Goal: Navigation & Orientation: Find specific page/section

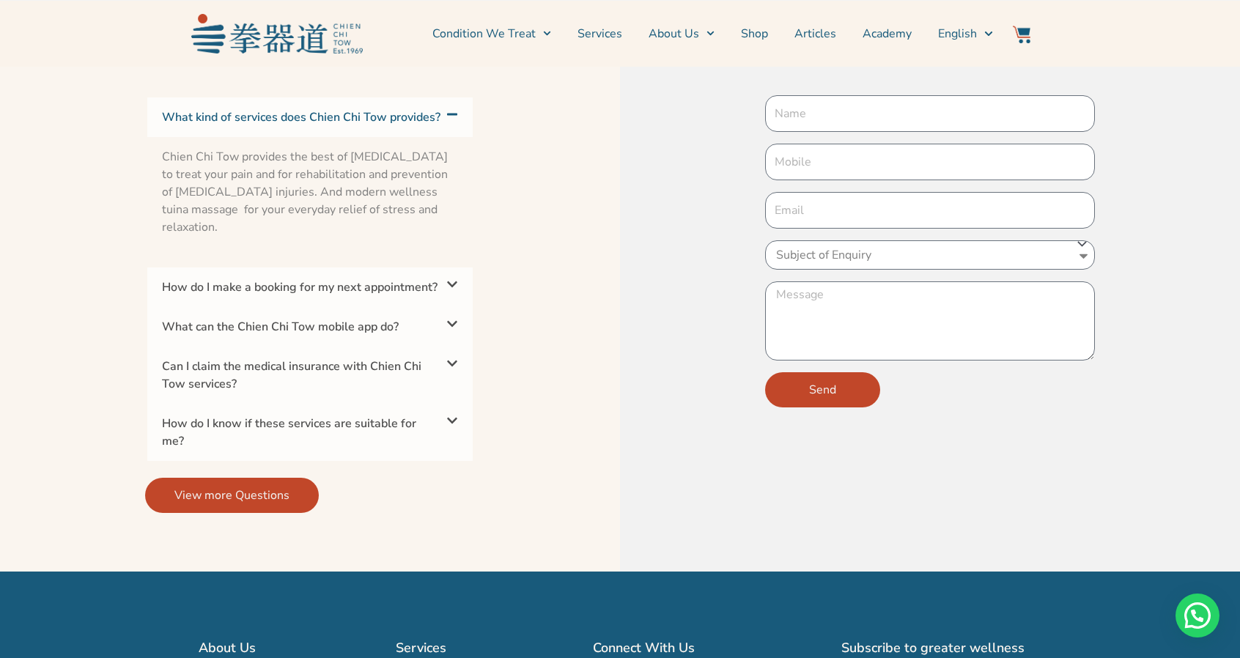
scroll to position [5058, 0]
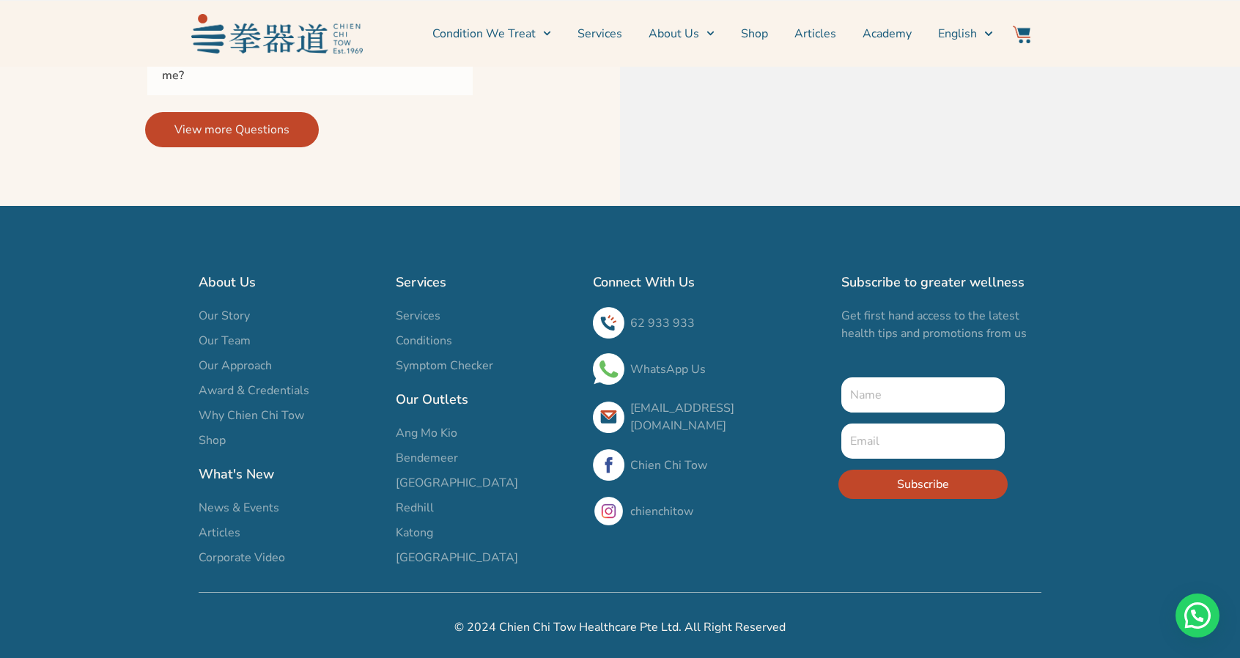
click at [211, 342] on span "Our Team" at bounding box center [225, 341] width 52 height 18
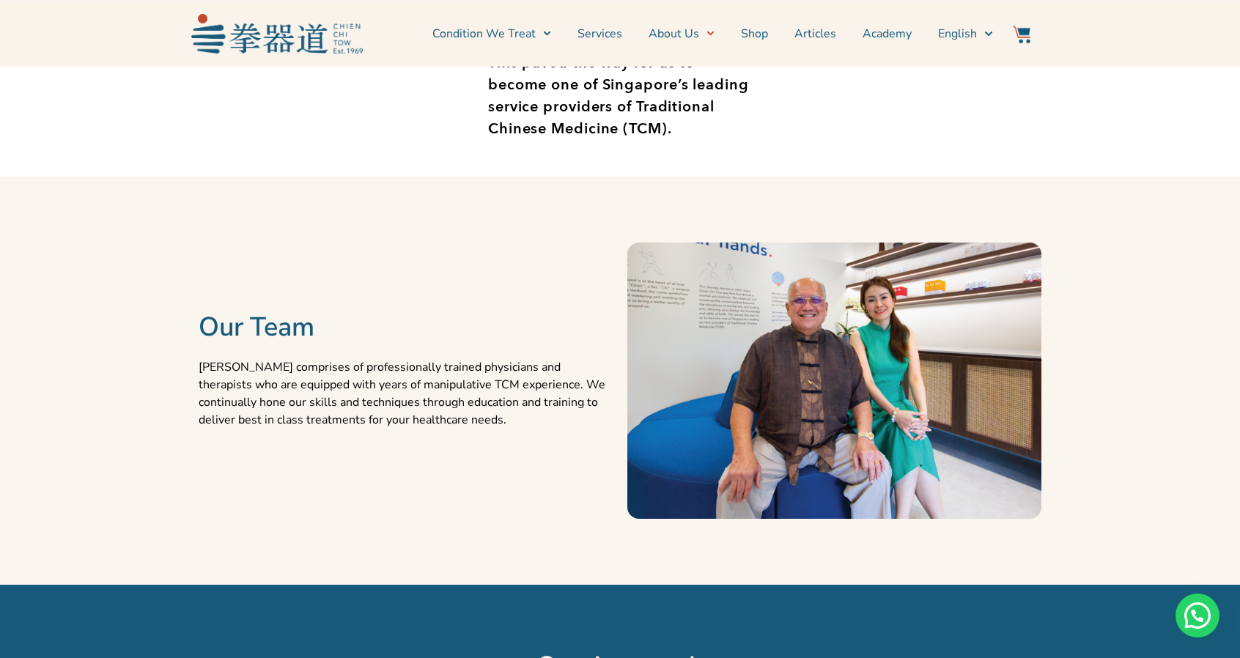
scroll to position [629, 0]
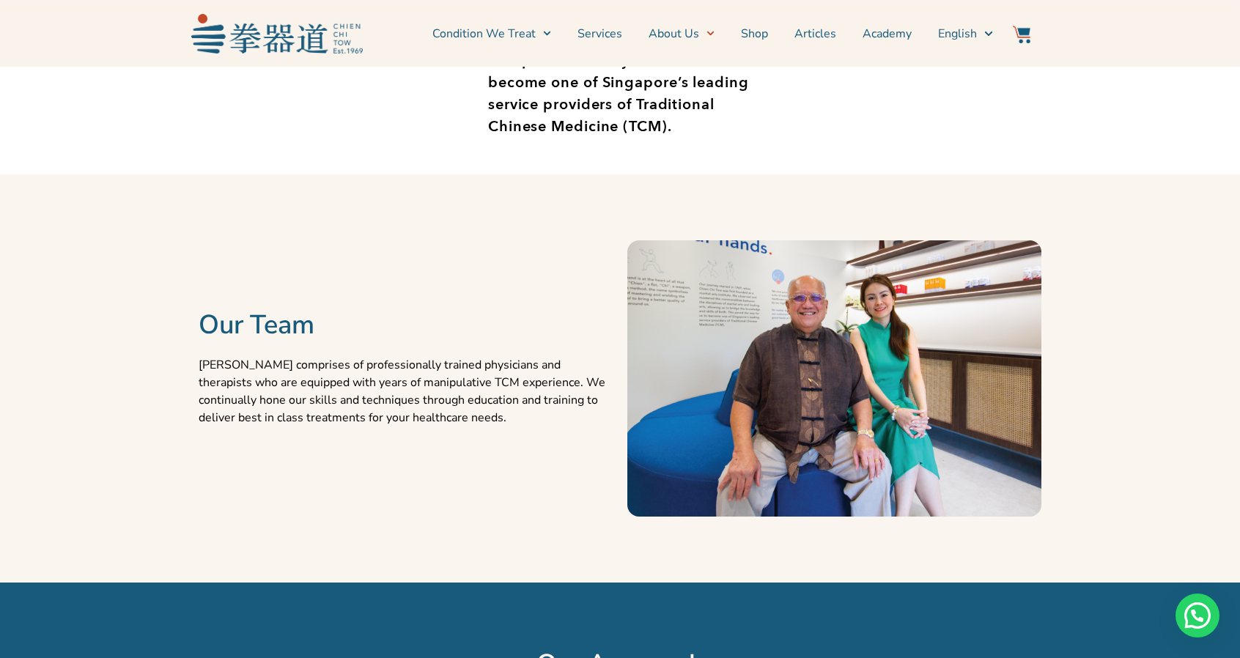
drag, startPoint x: 0, startPoint y: 0, endPoint x: 1250, endPoint y: 166, distance: 1261.2
click at [705, 33] on span "Menu" at bounding box center [706, 33] width 15 height 23
click at [547, 37] on span "Menu" at bounding box center [543, 33] width 15 height 23
click at [559, 36] on li "Condition We Treat Common Conditions Symptom Checker" at bounding box center [498, 33] width 132 height 37
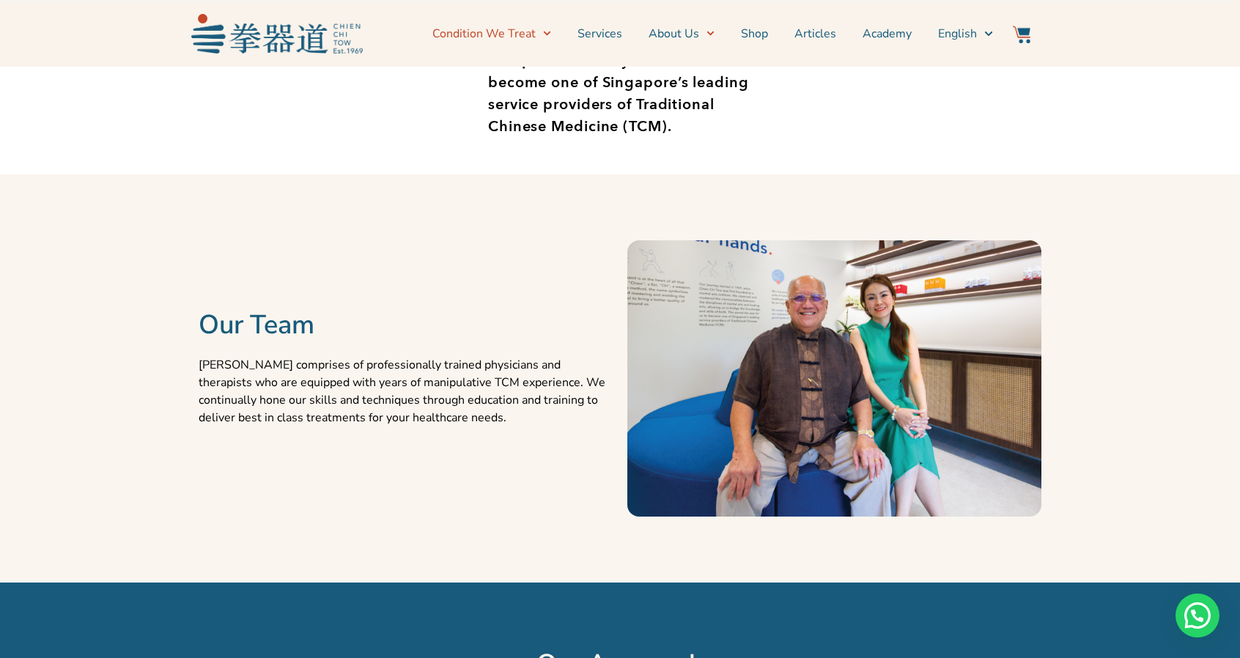
click at [548, 29] on span "Menu" at bounding box center [543, 33] width 15 height 23
